Goal: Information Seeking & Learning: Learn about a topic

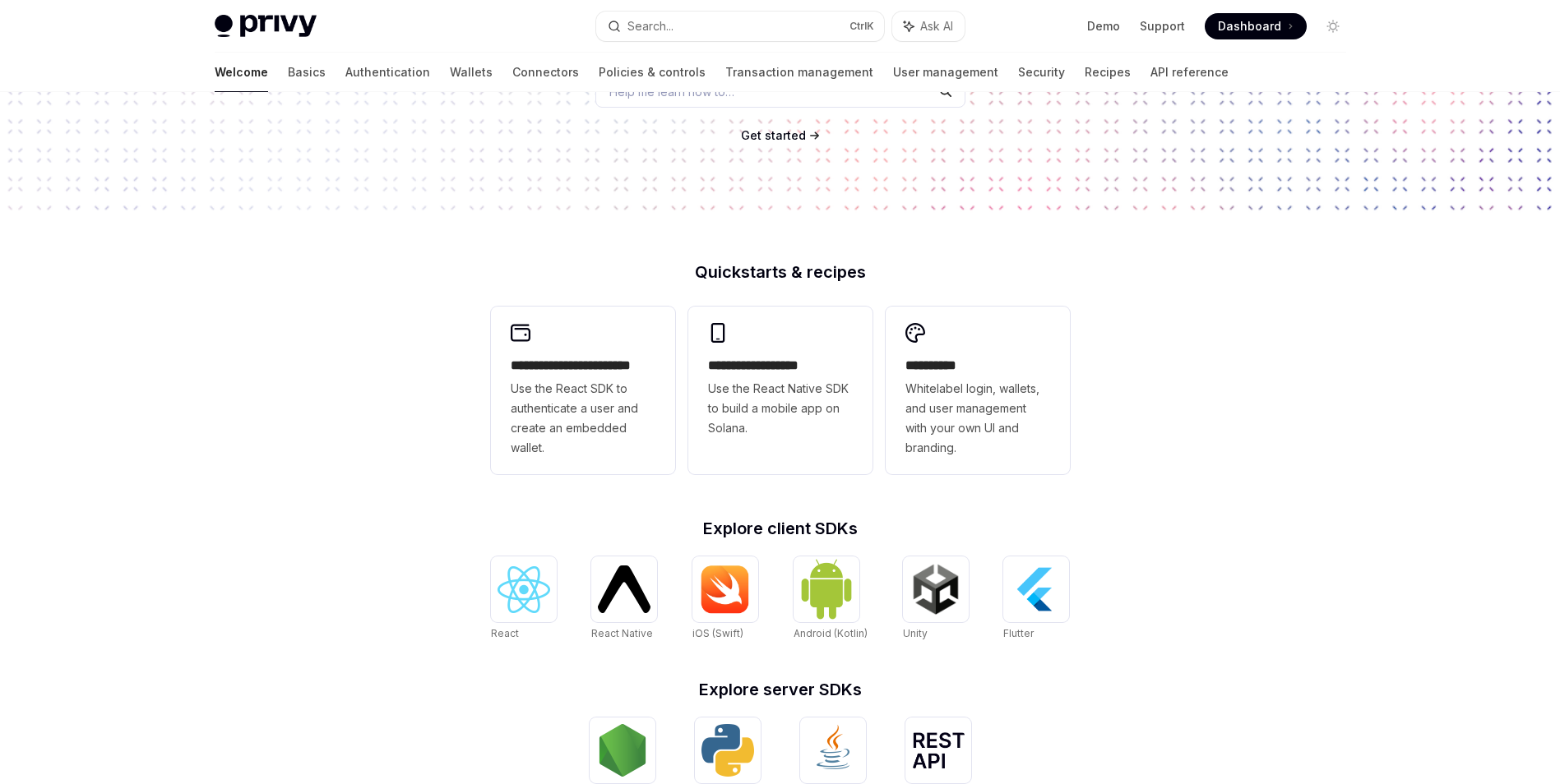
scroll to position [194, 0]
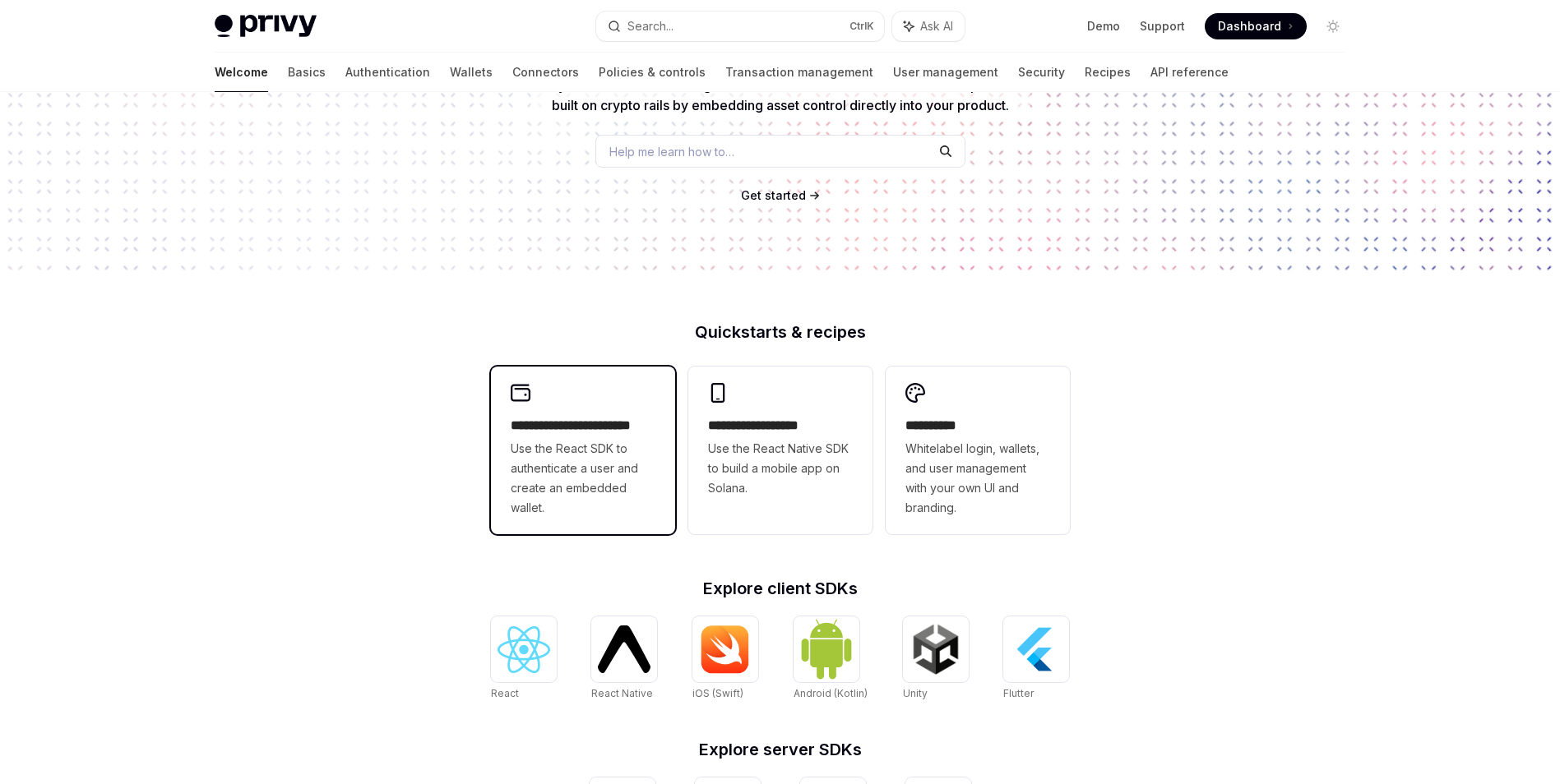
click at [584, 519] on div "**********" at bounding box center [583, 450] width 184 height 168
type textarea "*"
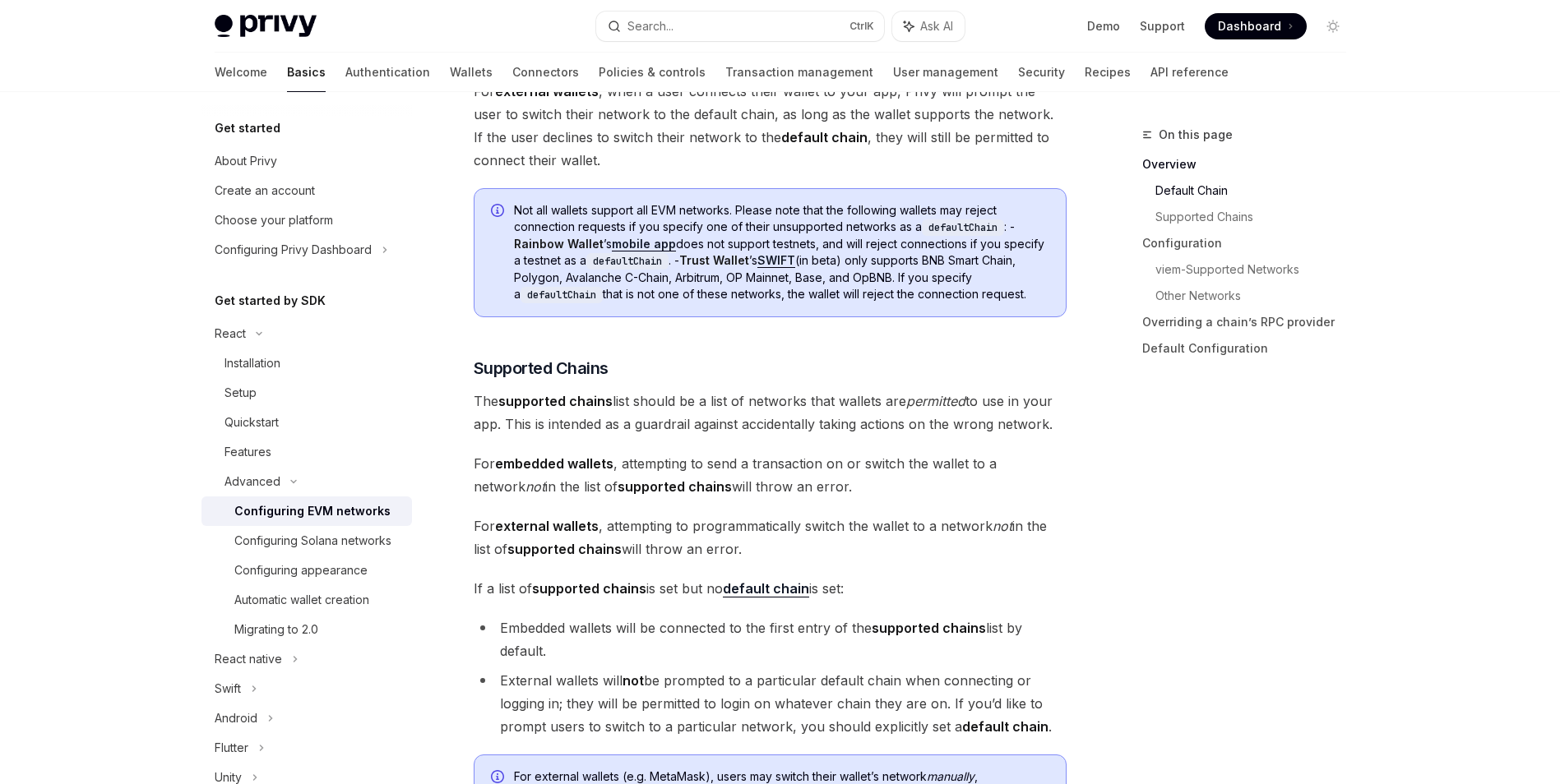
scroll to position [822, 0]
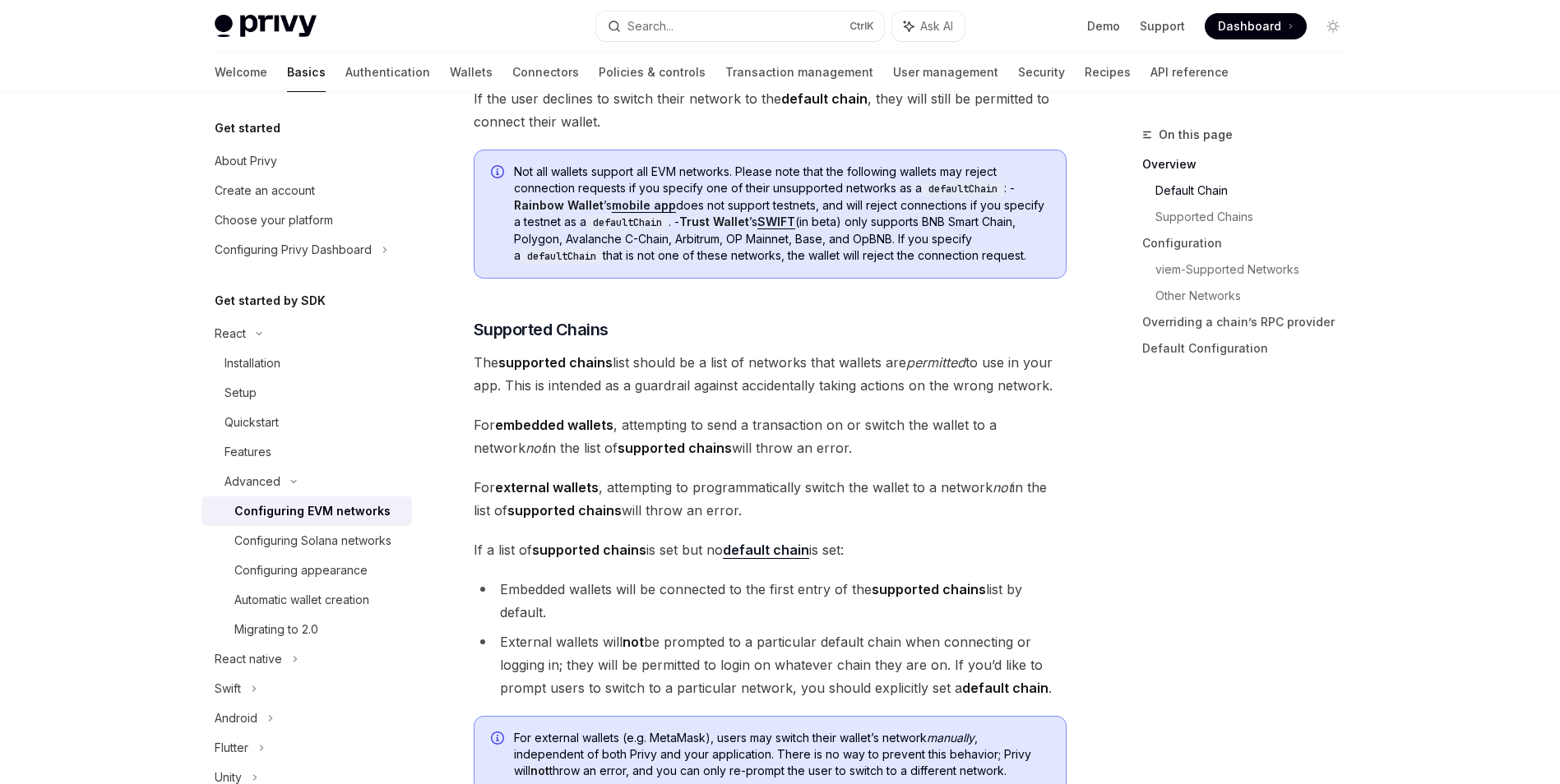
click at [1062, 366] on span "The supported chains list should be a list of networks that wallets are permitt…" at bounding box center [770, 373] width 593 height 46
drag, startPoint x: 1062, startPoint y: 366, endPoint x: 900, endPoint y: 401, distance: 165.7
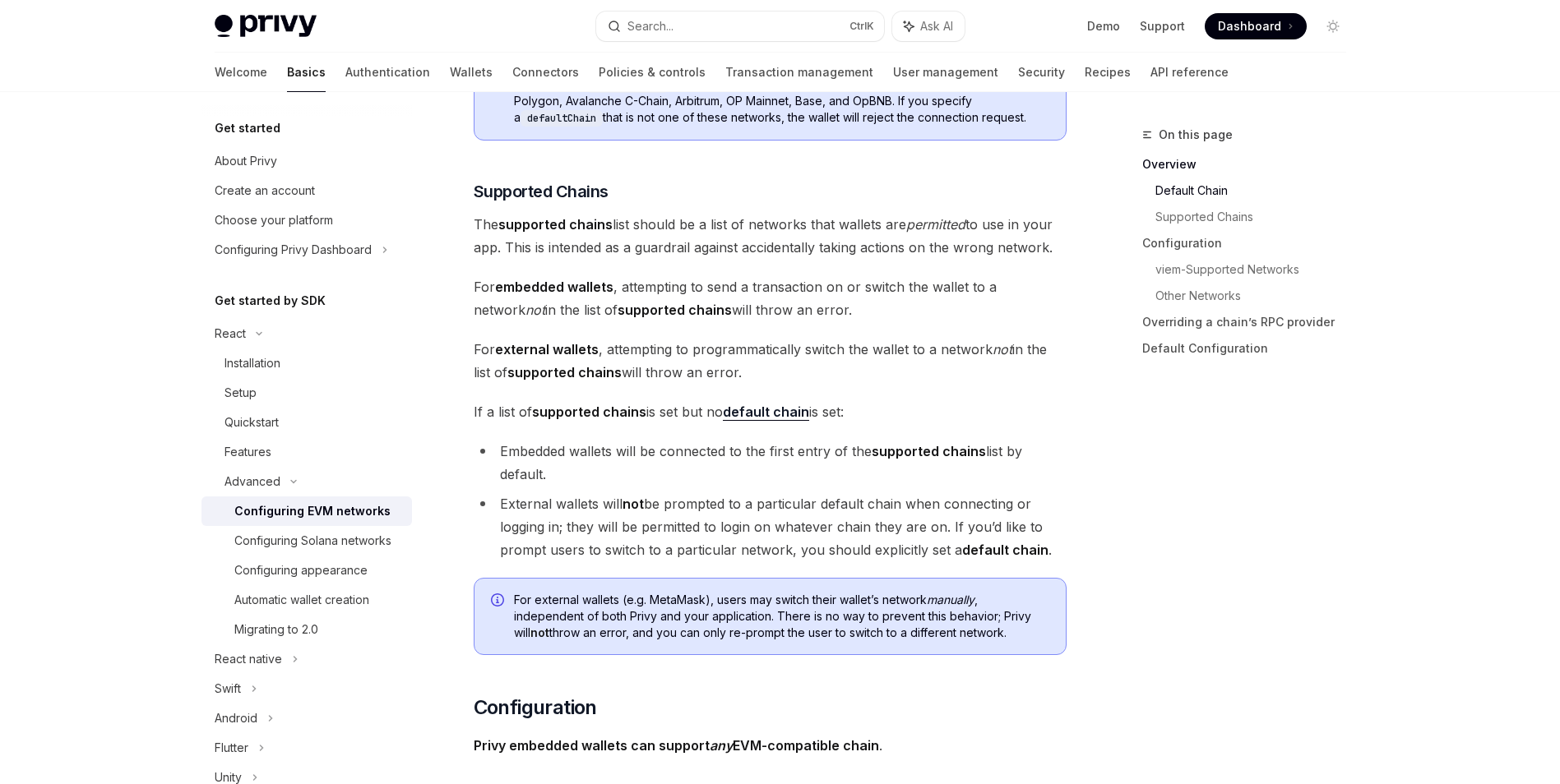
scroll to position [987, 0]
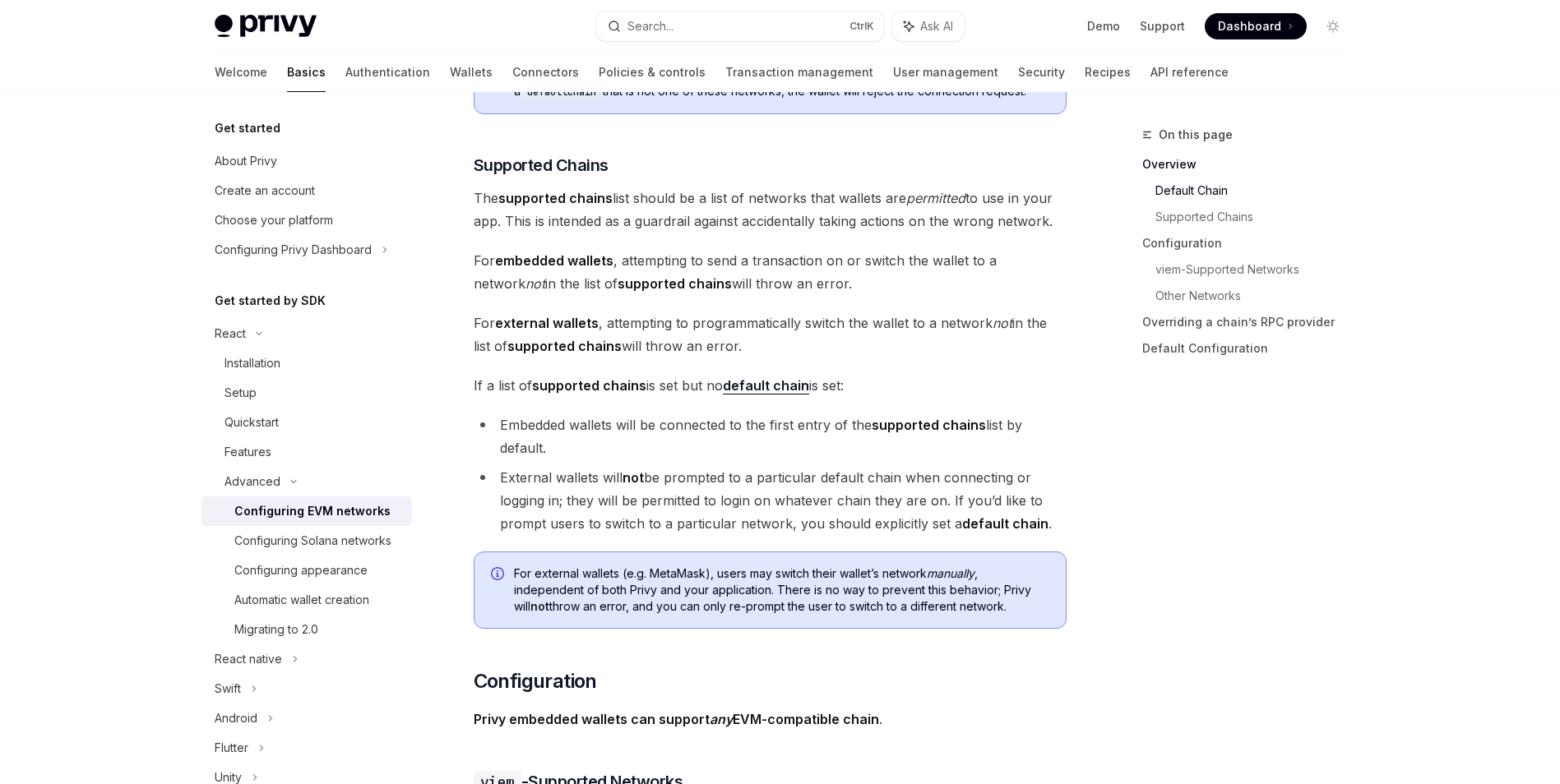
type textarea "*"
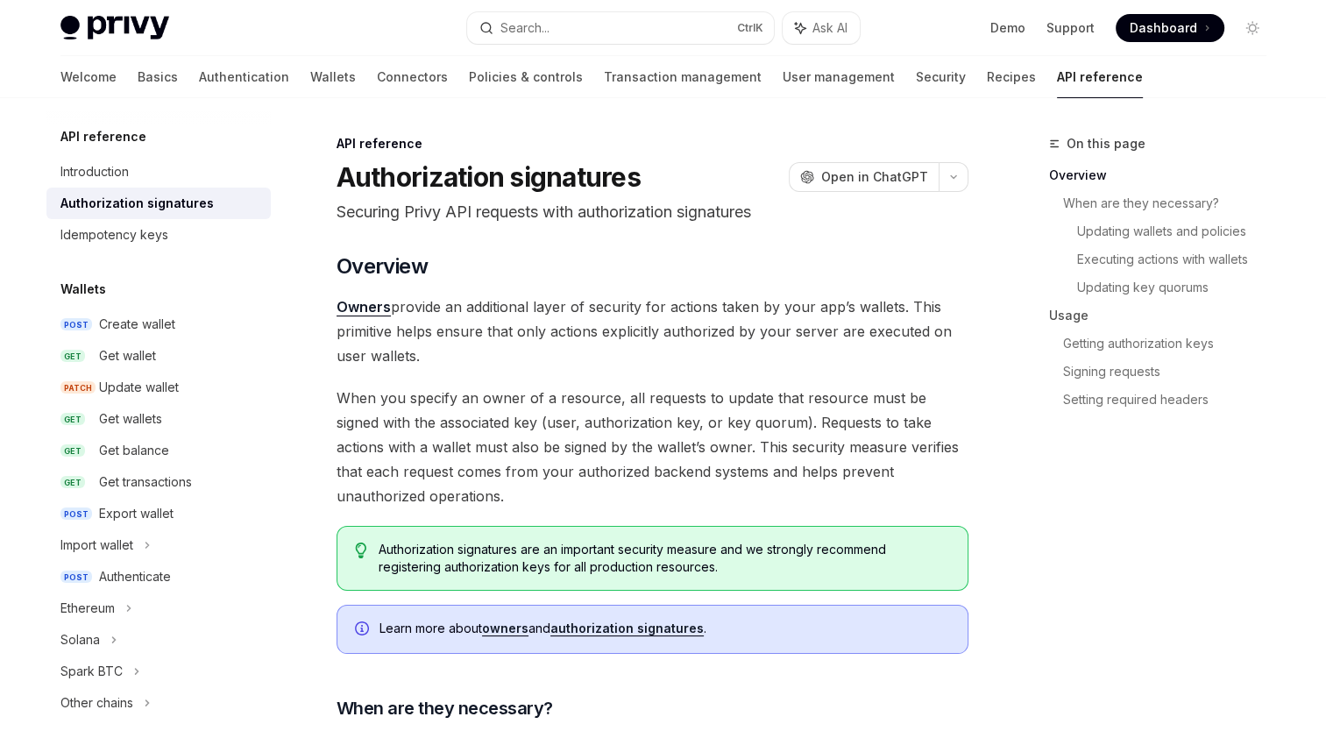
click at [617, 355] on span "Owners provide an additional layer of security for actions taken by your app’s …" at bounding box center [653, 332] width 632 height 74
click at [380, 306] on link "Owners" at bounding box center [364, 307] width 54 height 18
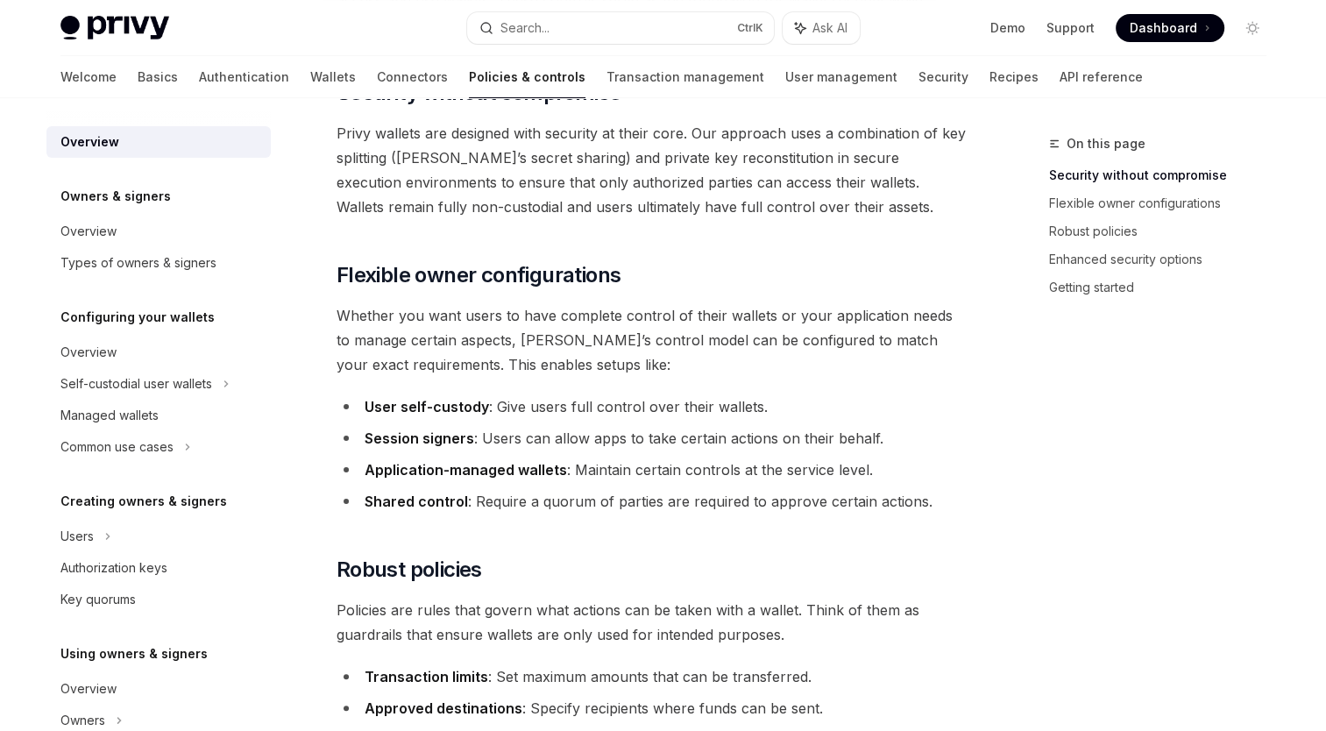
scroll to position [263, 0]
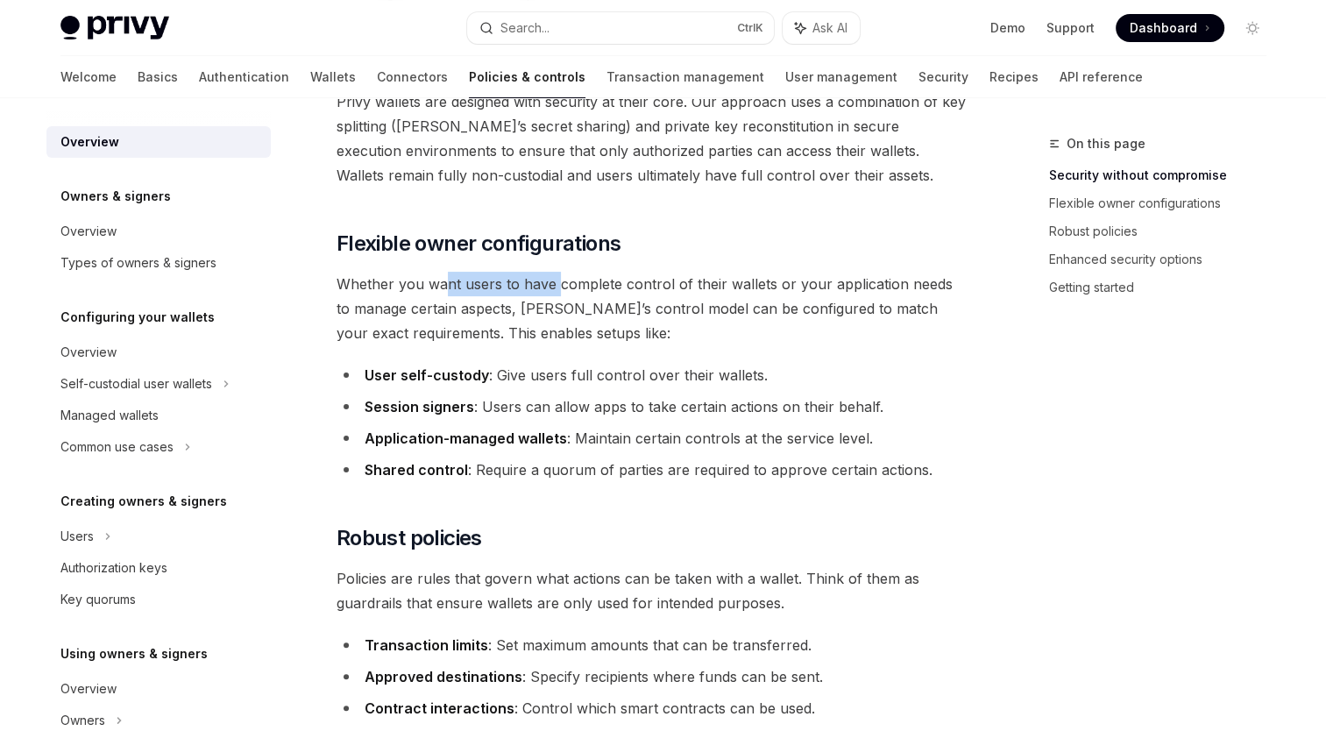
drag, startPoint x: 448, startPoint y: 295, endPoint x: 552, endPoint y: 295, distance: 104.3
click at [552, 295] on span "Whether you want users to have complete control of their wallets or your applic…" at bounding box center [653, 309] width 632 height 74
drag, startPoint x: 552, startPoint y: 295, endPoint x: 672, endPoint y: 331, distance: 125.3
click at [672, 331] on span "Whether you want users to have complete control of their wallets or your applic…" at bounding box center [653, 309] width 632 height 74
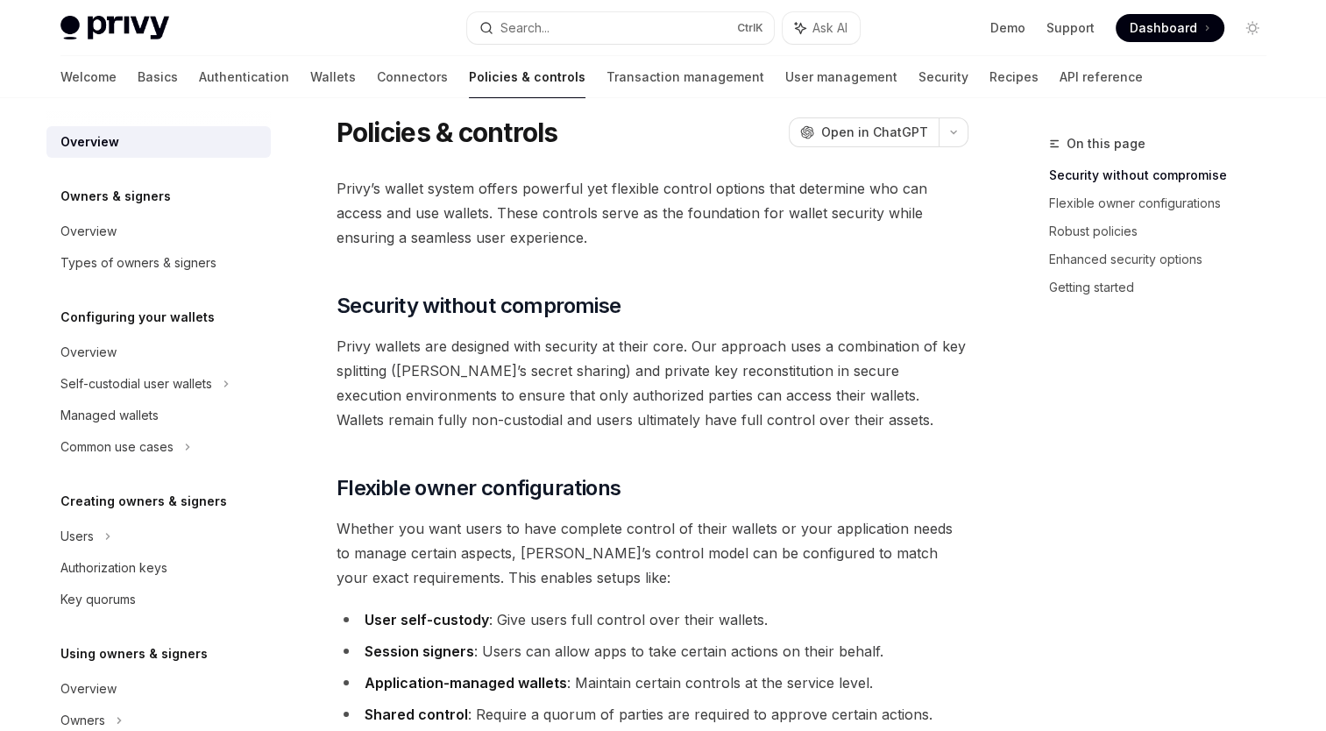
scroll to position [0, 0]
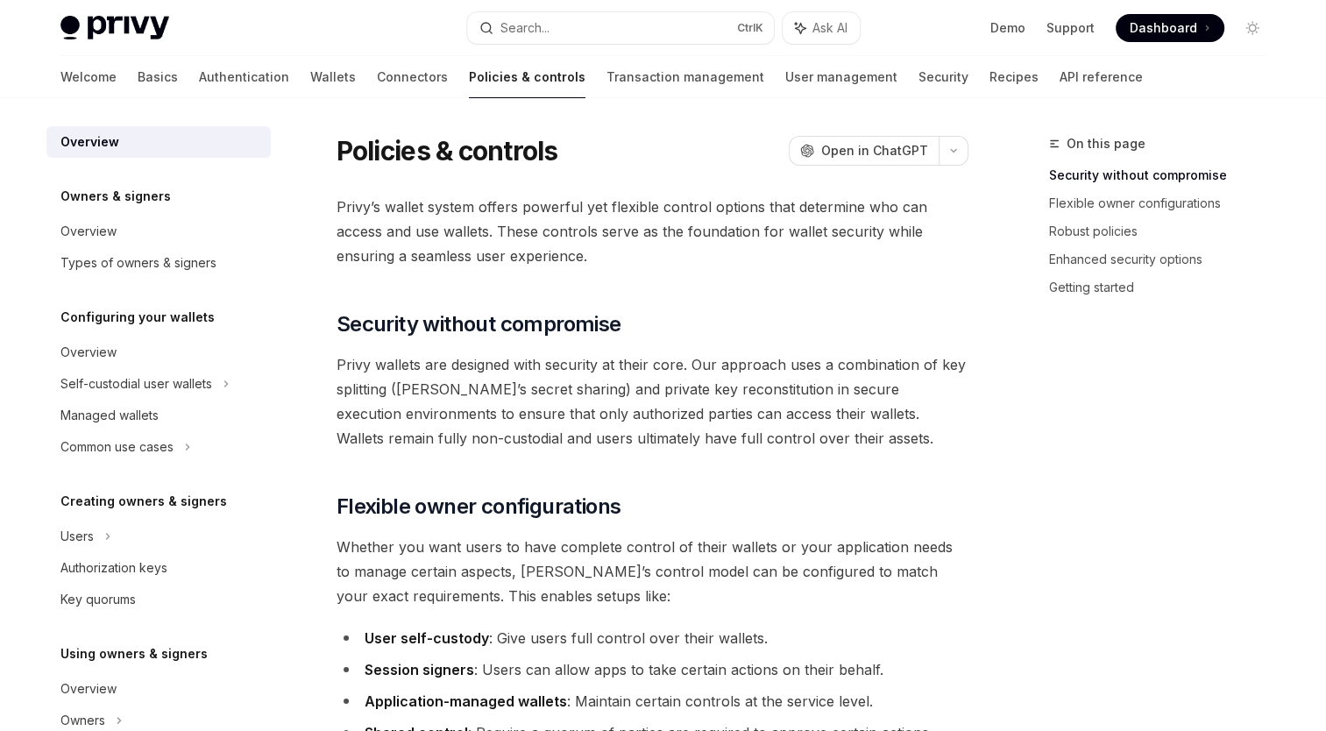
type textarea "*"
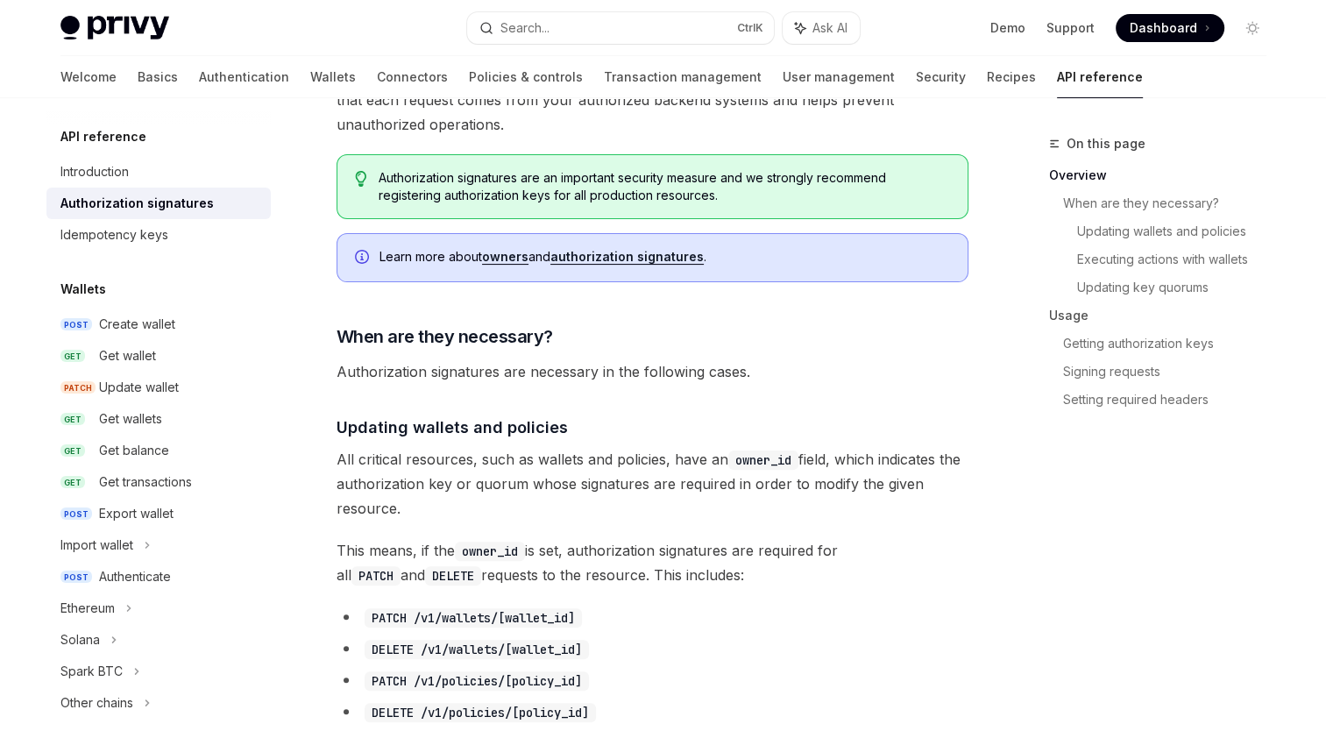
scroll to position [526, 0]
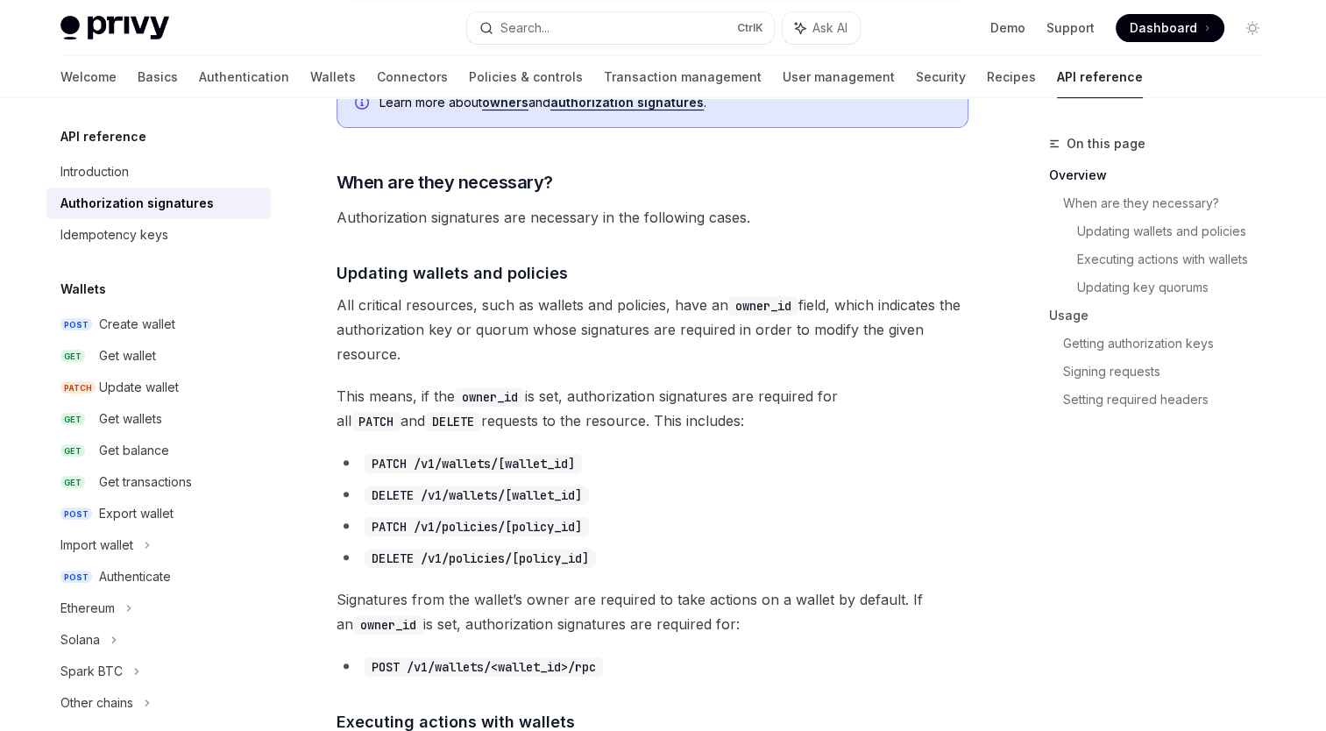
click at [508, 330] on span "All critical resources, such as wallets and policies, have an owner_id field, w…" at bounding box center [653, 330] width 632 height 74
click at [664, 307] on span "All critical resources, such as wallets and policies, have an owner_id field, w…" at bounding box center [653, 330] width 632 height 74
click at [812, 303] on span "All critical resources, such as wallets and policies, have an owner_id field, w…" at bounding box center [653, 330] width 632 height 74
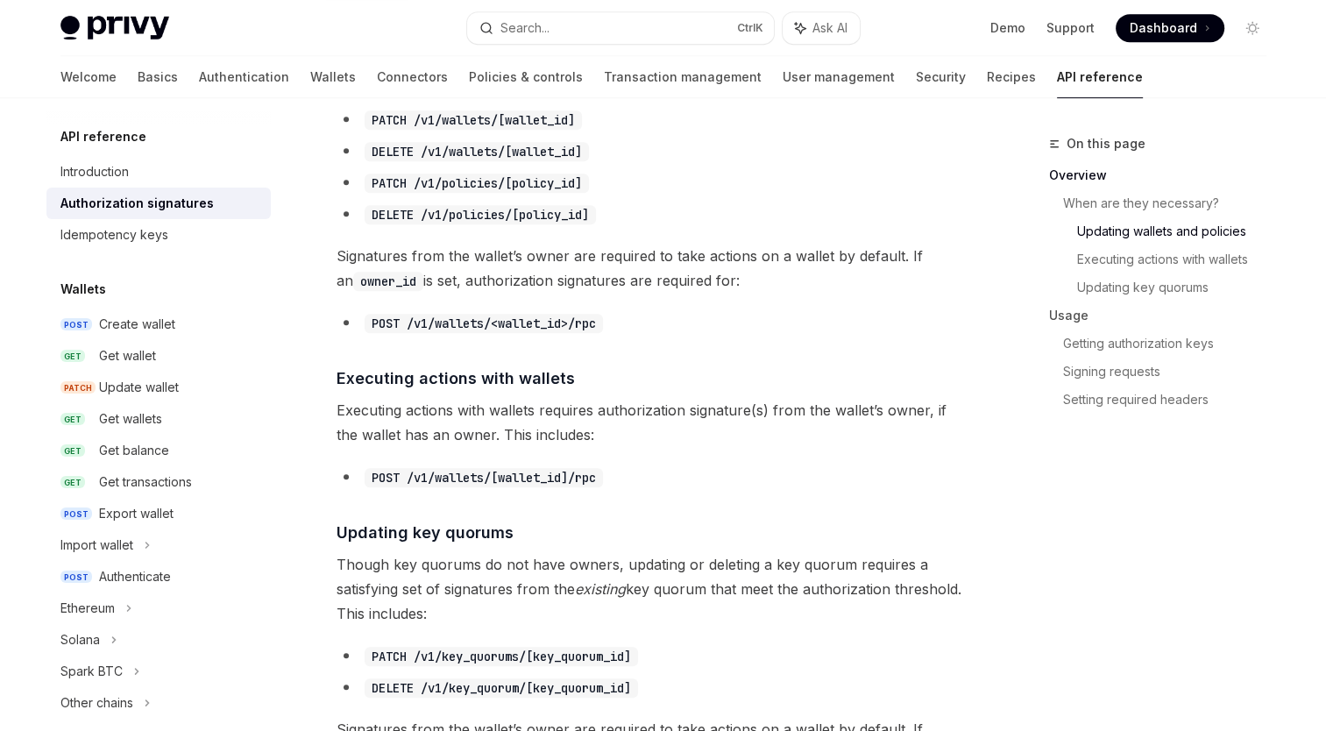
scroll to position [877, 0]
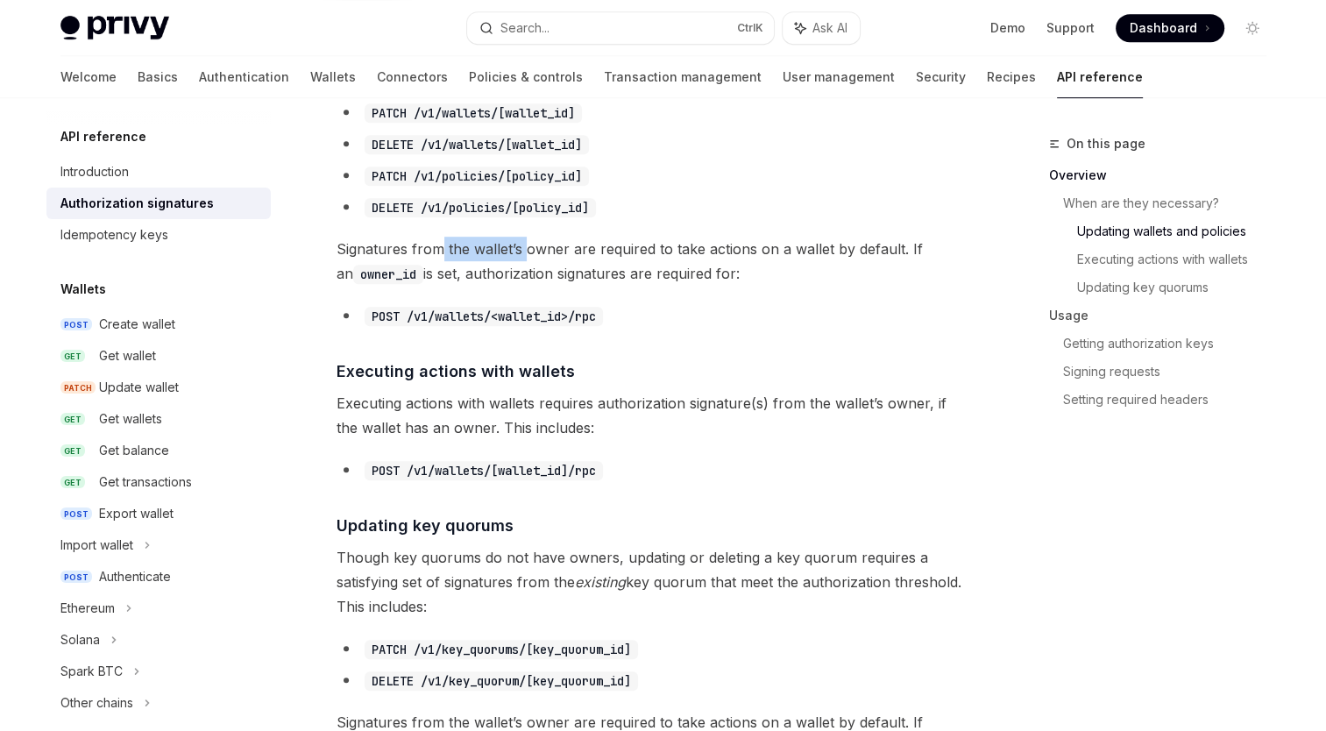
drag, startPoint x: 437, startPoint y: 245, endPoint x: 525, endPoint y: 245, distance: 87.7
click at [525, 245] on span "Signatures from the wallet’s owner are required to take actions on a wallet by …" at bounding box center [653, 261] width 632 height 49
drag, startPoint x: 525, startPoint y: 245, endPoint x: 596, endPoint y: 266, distance: 74.0
click at [596, 266] on span "Signatures from the wallet’s owner are required to take actions on a wallet by …" at bounding box center [653, 261] width 632 height 49
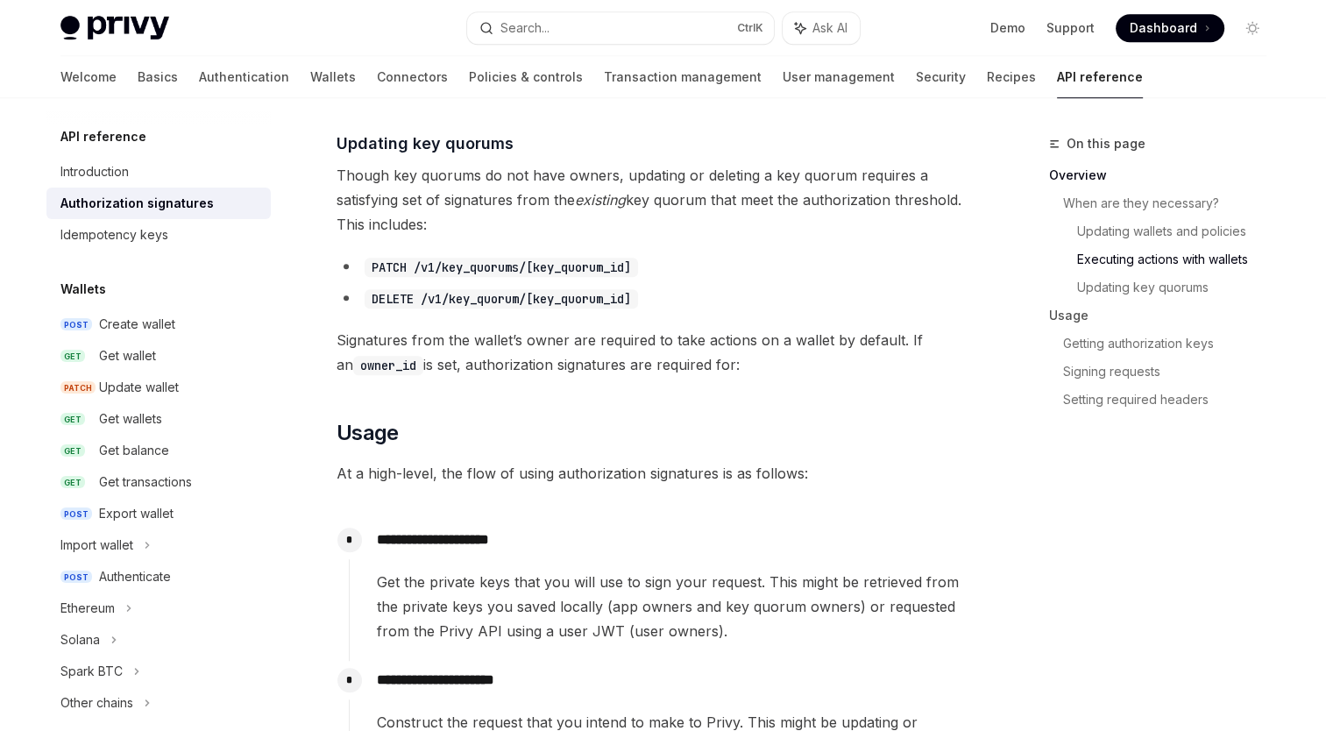
scroll to position [1139, 0]
